Goal: Information Seeking & Learning: Find specific page/section

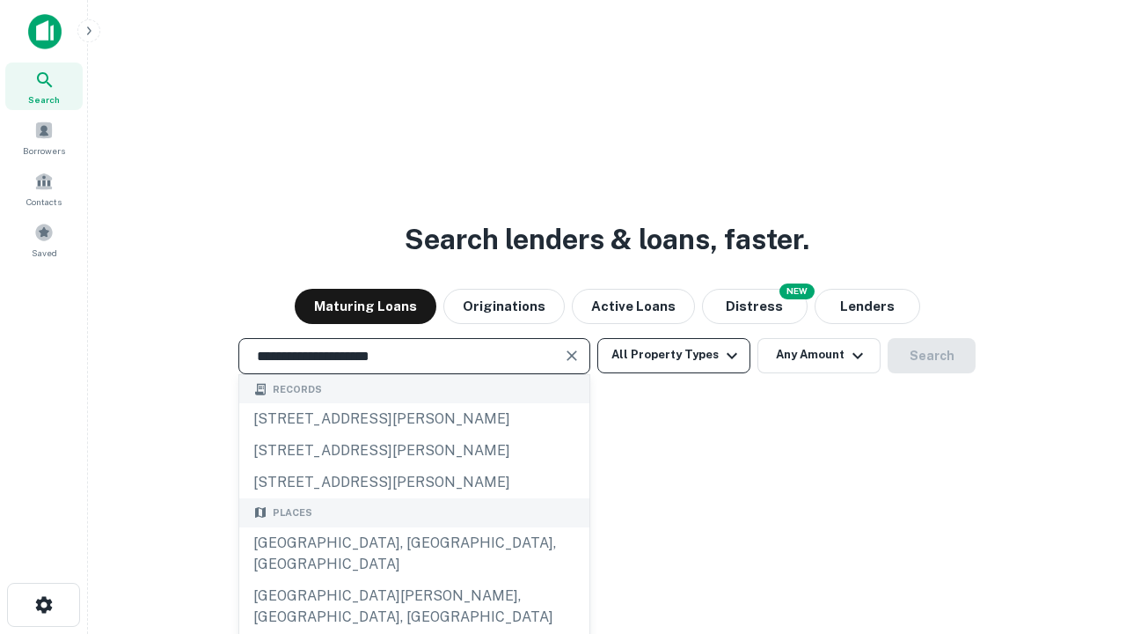
click at [414, 580] on div "[GEOGRAPHIC_DATA], [GEOGRAPHIC_DATA], [GEOGRAPHIC_DATA]" at bounding box center [414, 553] width 350 height 53
click at [674, 355] on button "All Property Types" at bounding box center [673, 355] width 153 height 35
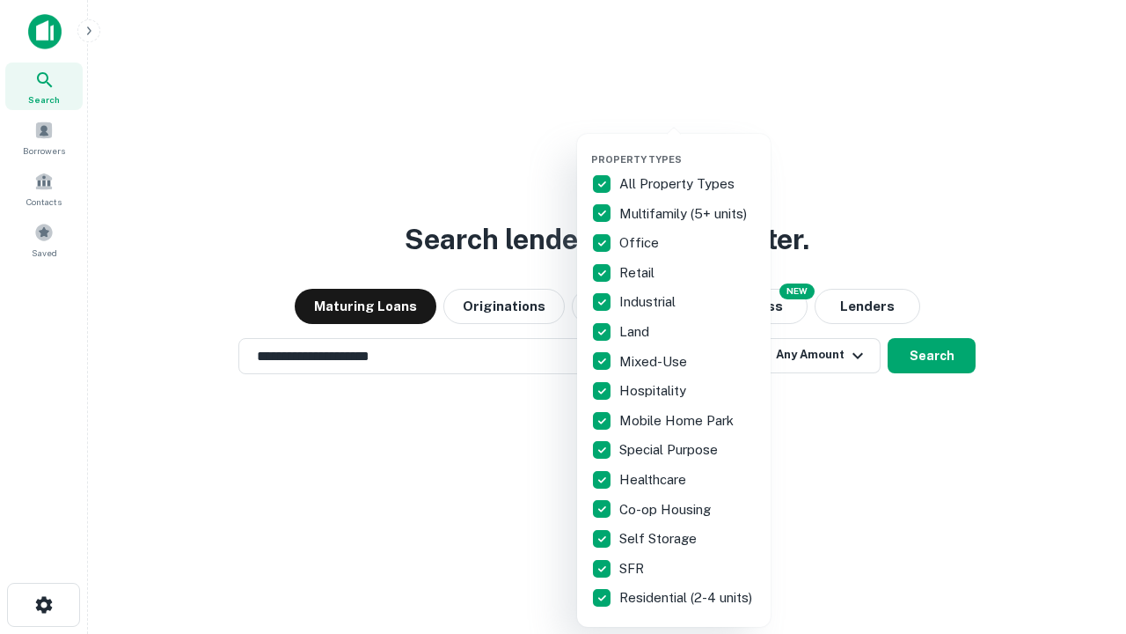
type input "**********"
click at [688, 148] on button "button" at bounding box center [688, 148] width 194 height 1
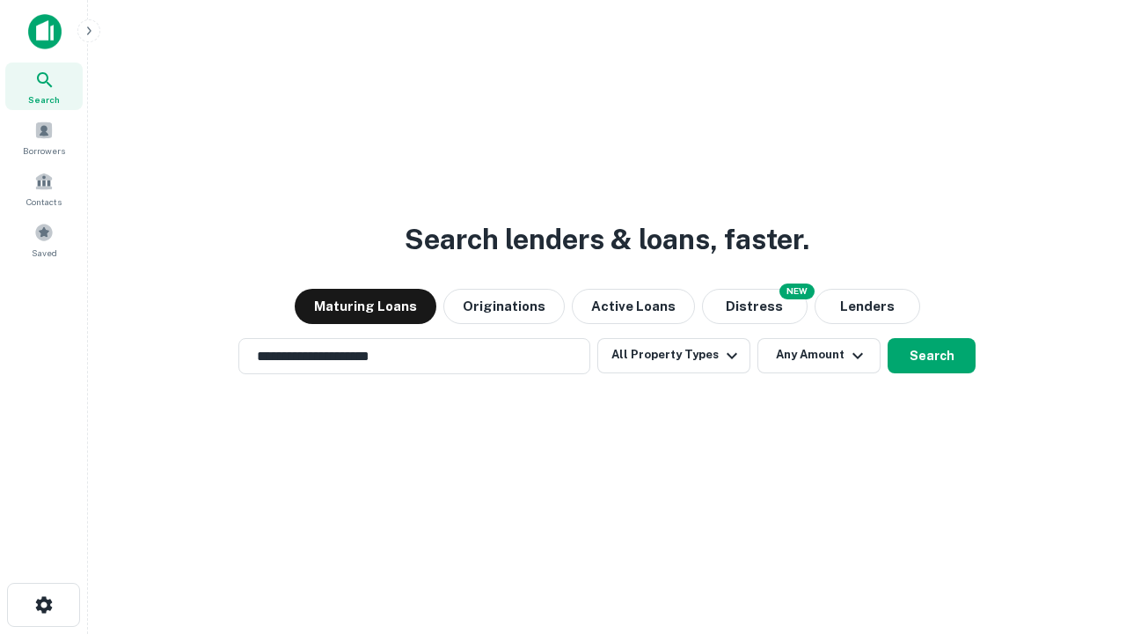
scroll to position [27, 0]
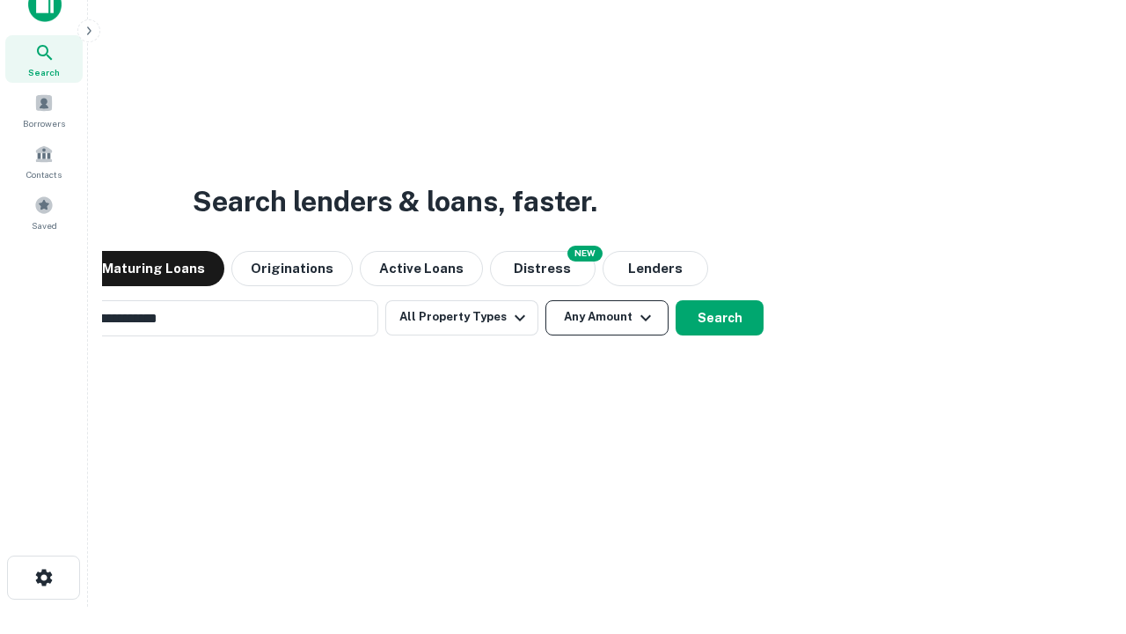
click at [546, 300] on button "Any Amount" at bounding box center [607, 317] width 123 height 35
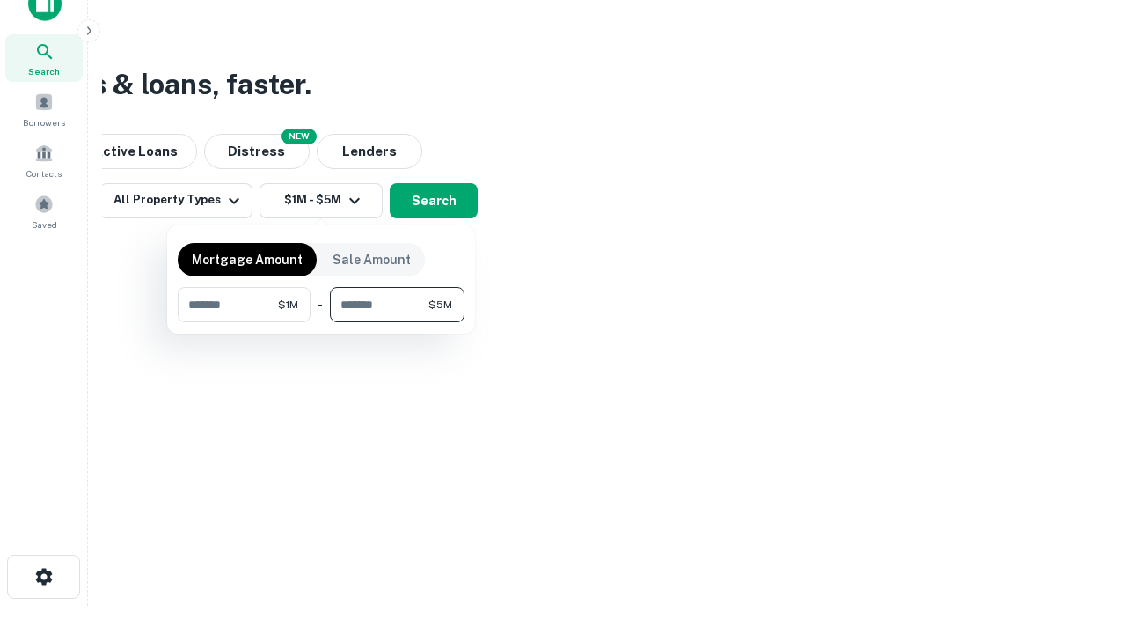
type input "*******"
click at [321, 322] on button "button" at bounding box center [321, 322] width 287 height 1
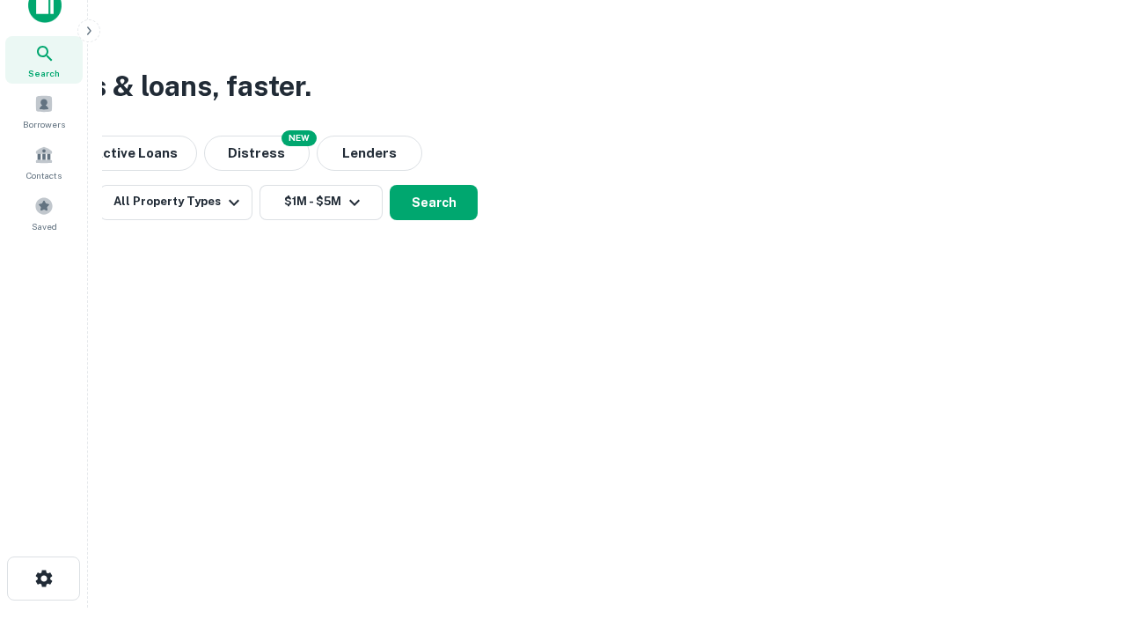
scroll to position [11, 325]
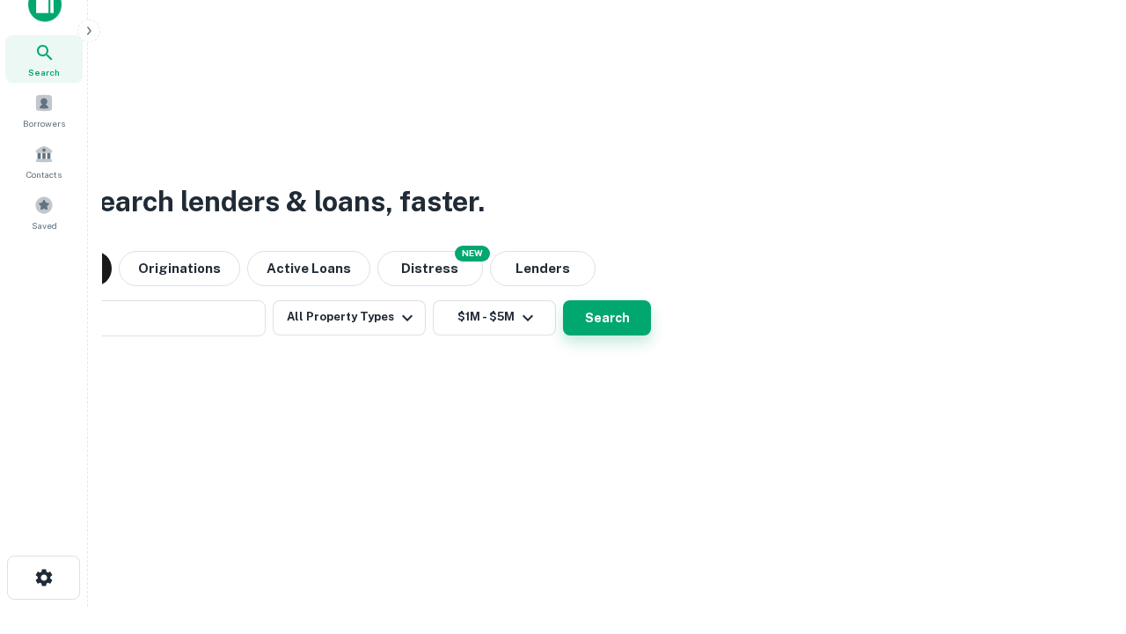
click at [563, 300] on button "Search" at bounding box center [607, 317] width 88 height 35
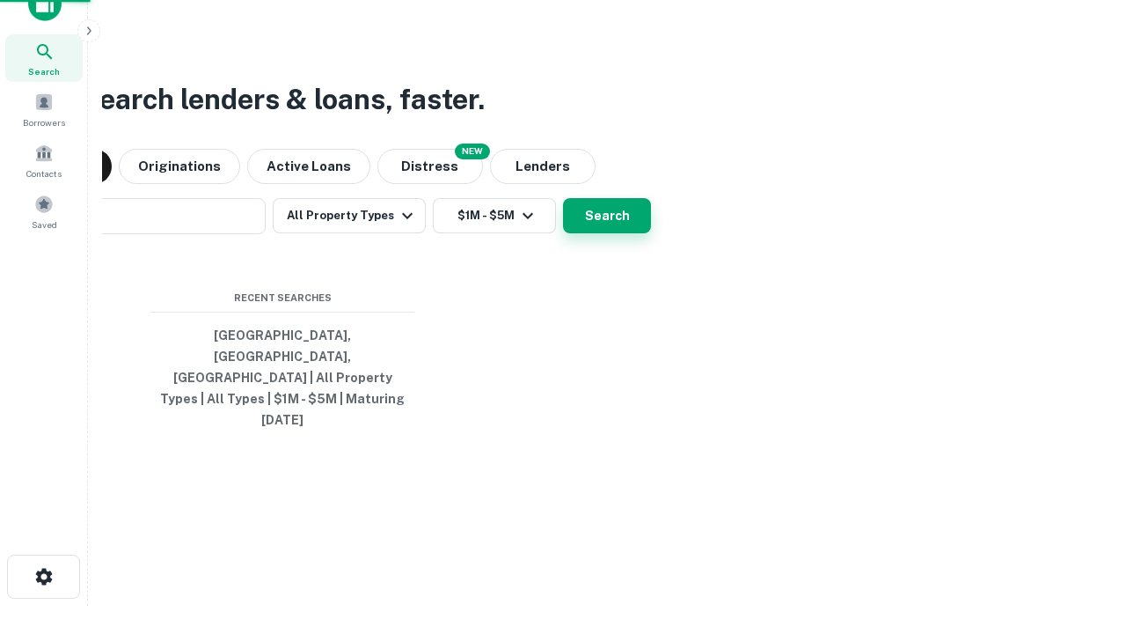
scroll to position [47, 498]
